Goal: Complete application form

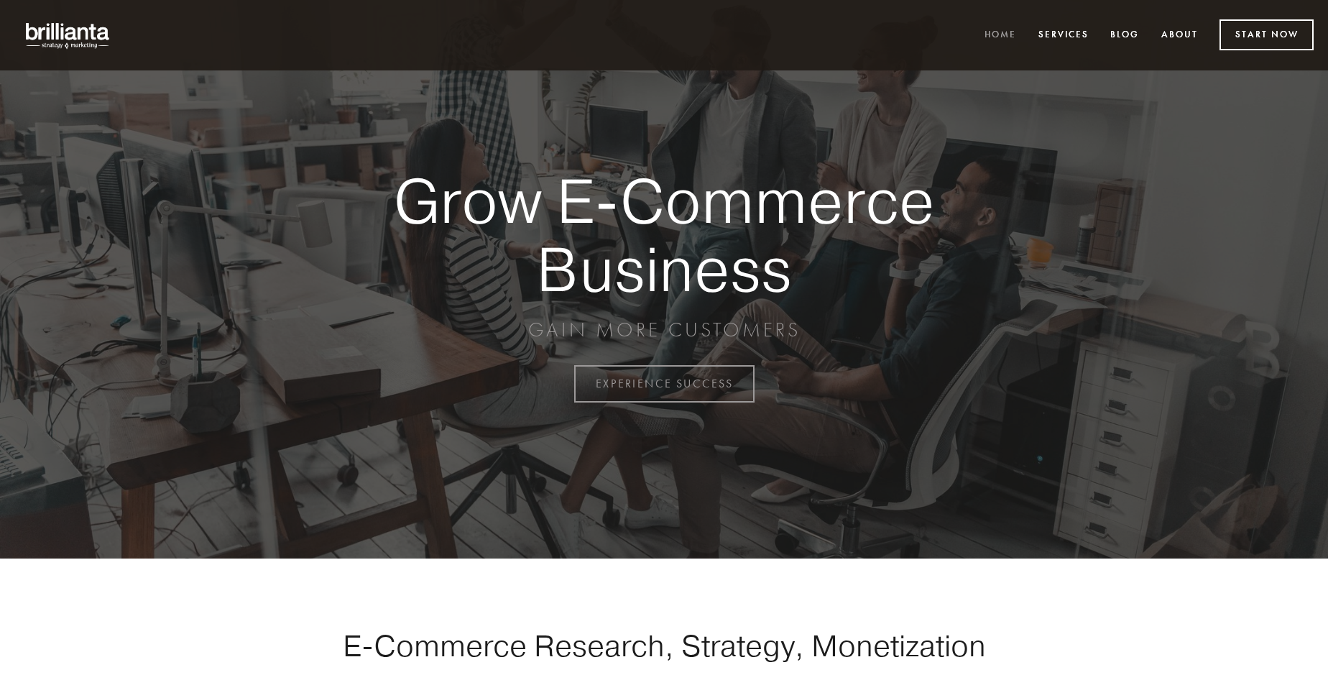
scroll to position [3766, 0]
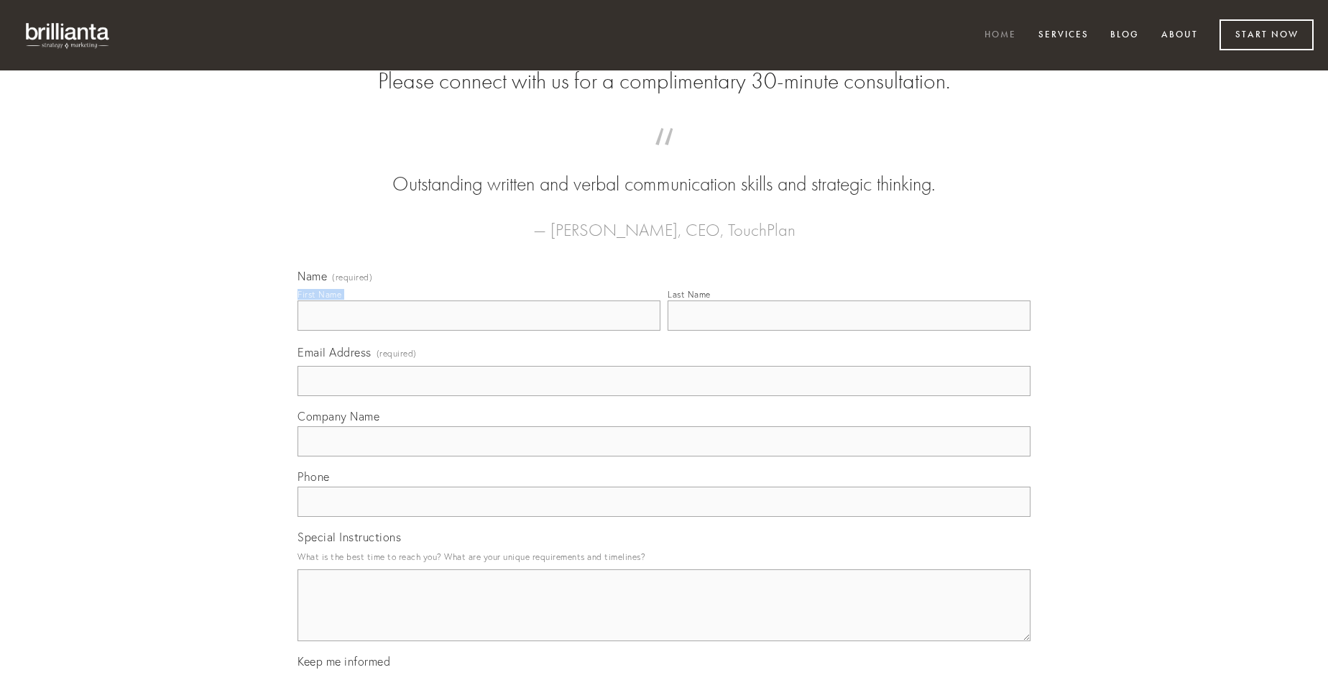
type input "[PERSON_NAME]"
click at [849, 331] on input "Last Name" at bounding box center [848, 315] width 363 height 30
type input "[PERSON_NAME]"
click at [664, 396] on input "Email Address (required)" at bounding box center [663, 381] width 733 height 30
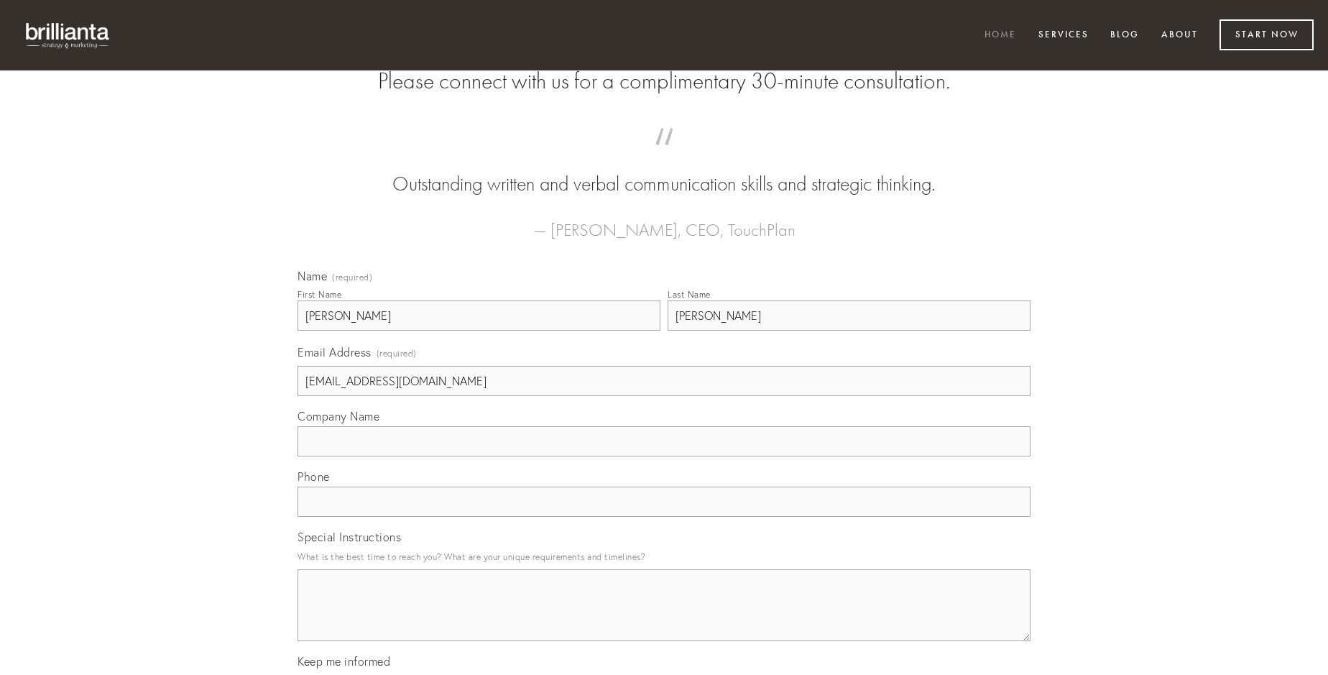
type input "[EMAIL_ADDRESS][DOMAIN_NAME]"
click at [664, 456] on input "Company Name" at bounding box center [663, 441] width 733 height 30
type input "tondeo"
click at [664, 517] on input "text" at bounding box center [663, 501] width 733 height 30
click at [664, 618] on textarea "Special Instructions" at bounding box center [663, 605] width 733 height 72
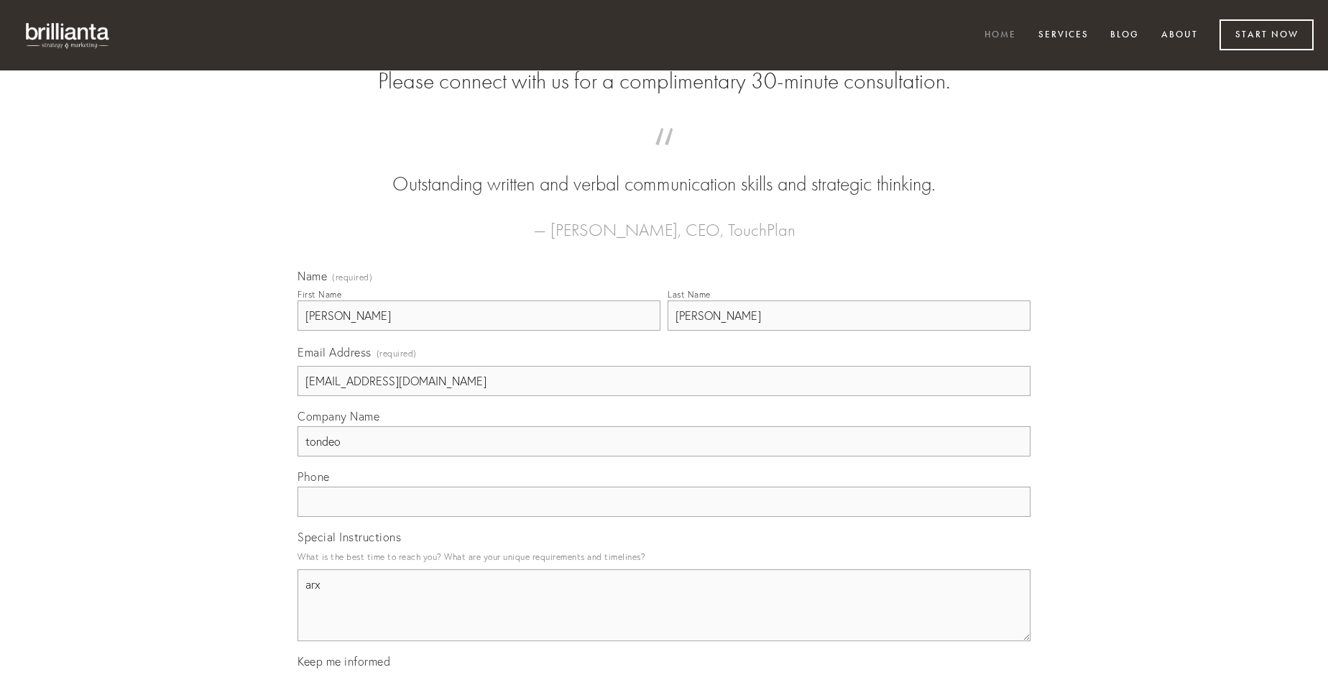
type textarea "arx"
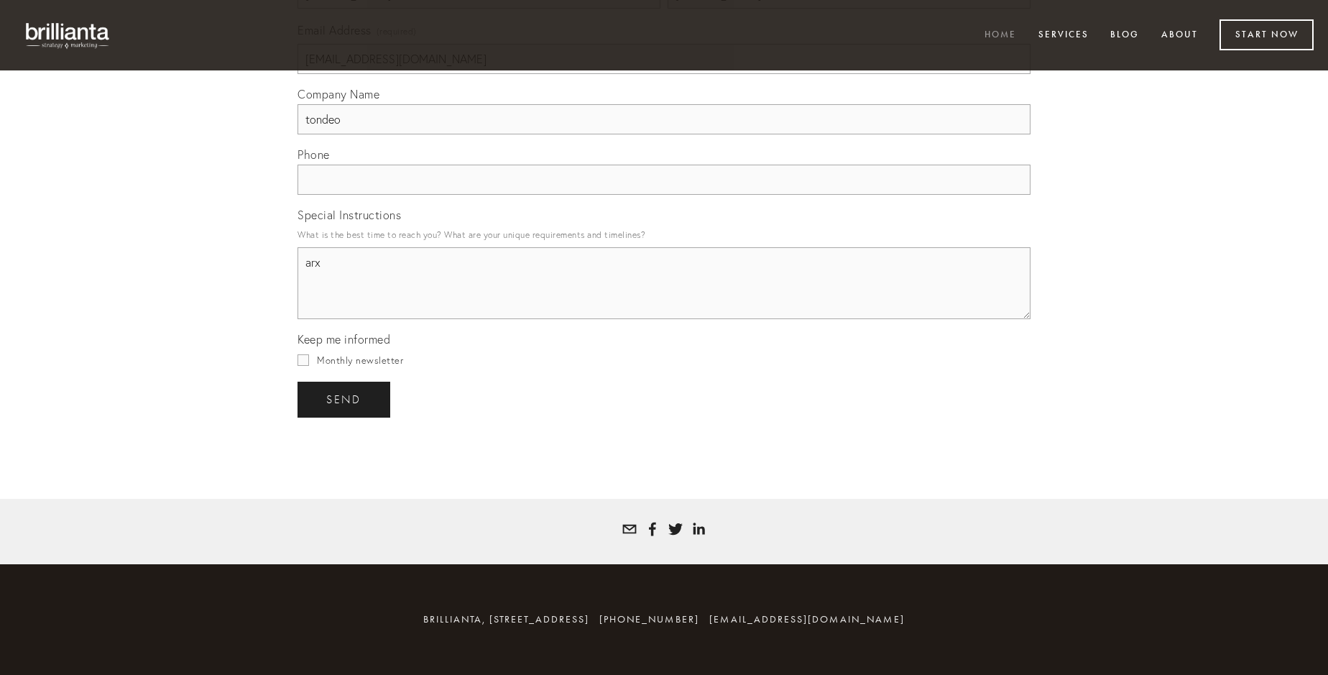
click at [345, 399] on span "send" at bounding box center [343, 399] width 35 height 13
